Goal: Transaction & Acquisition: Purchase product/service

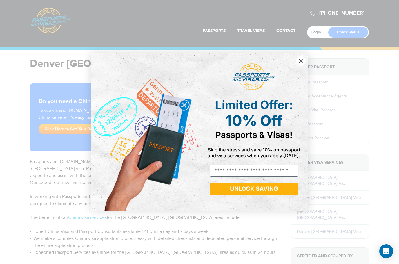
click at [302, 61] on circle "Close dialog" at bounding box center [301, 61] width 10 height 10
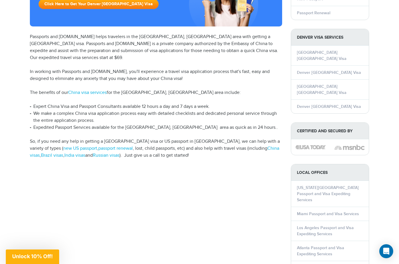
scroll to position [122, 0]
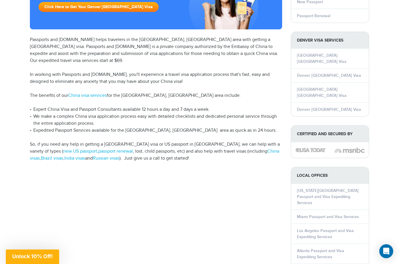
click at [336, 69] on li "Denver [GEOGRAPHIC_DATA] Visa" at bounding box center [330, 75] width 78 height 14
click at [314, 73] on link "Denver [GEOGRAPHIC_DATA] Visa" at bounding box center [329, 75] width 64 height 5
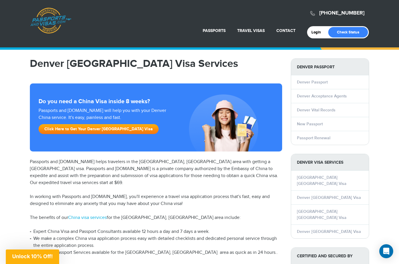
click at [245, 42] on link "China Visa Services" at bounding box center [237, 44] width 67 height 15
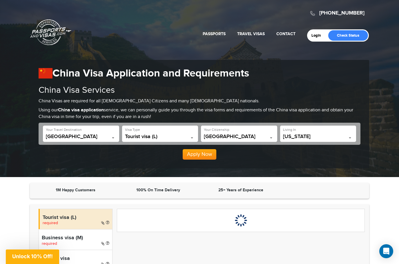
click at [345, 136] on span "California" at bounding box center [318, 137] width 71 height 6
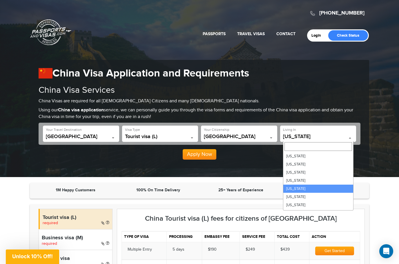
select select "**"
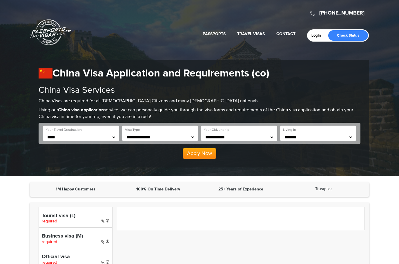
click at [202, 153] on button "Apply Now" at bounding box center [200, 153] width 34 height 10
